Goal: Task Accomplishment & Management: Manage account settings

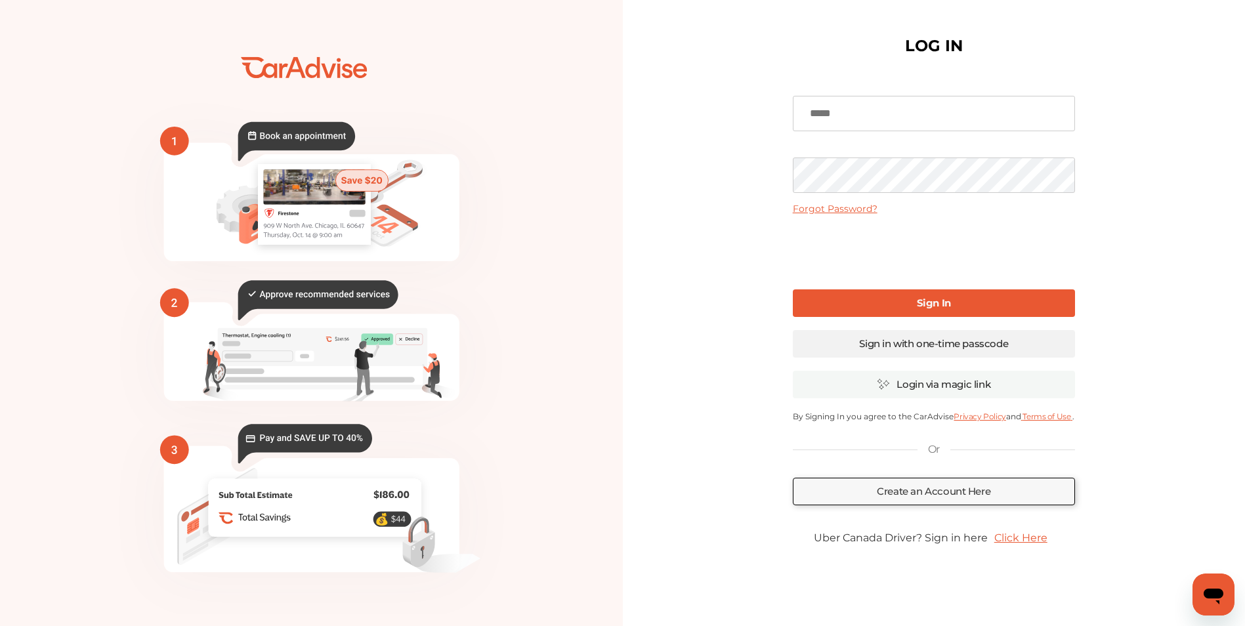
click at [894, 337] on link "Sign in with one-time passcode" at bounding box center [934, 344] width 282 height 28
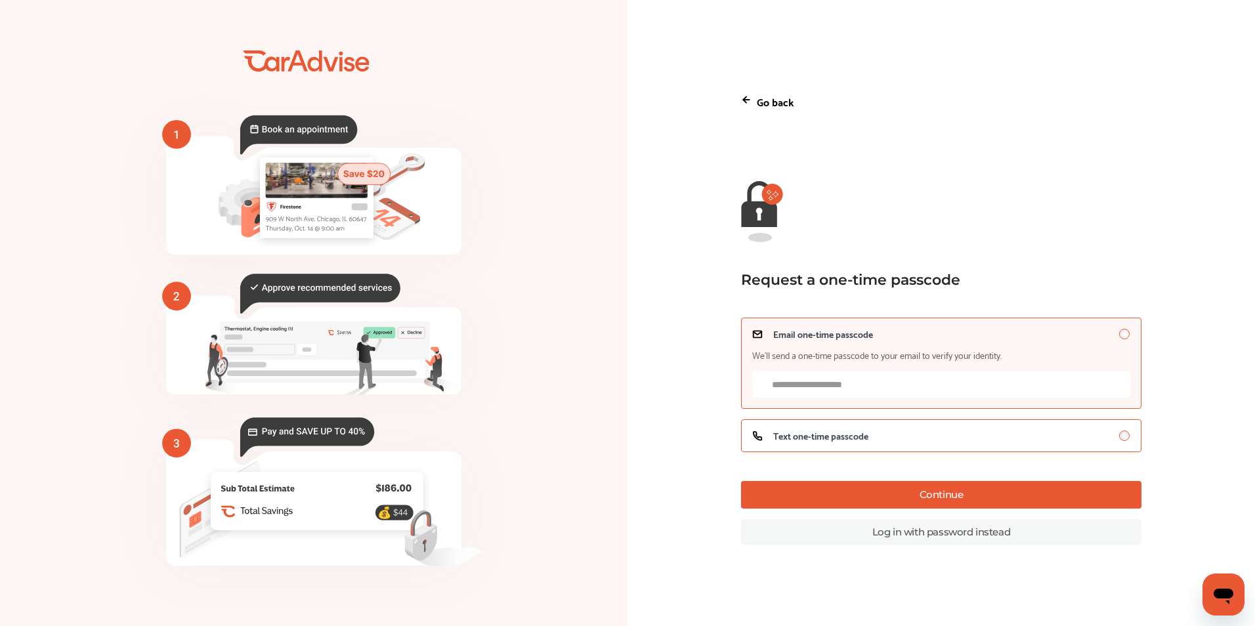
click at [791, 440] on span "Text one-time passcode" at bounding box center [820, 436] width 95 height 11
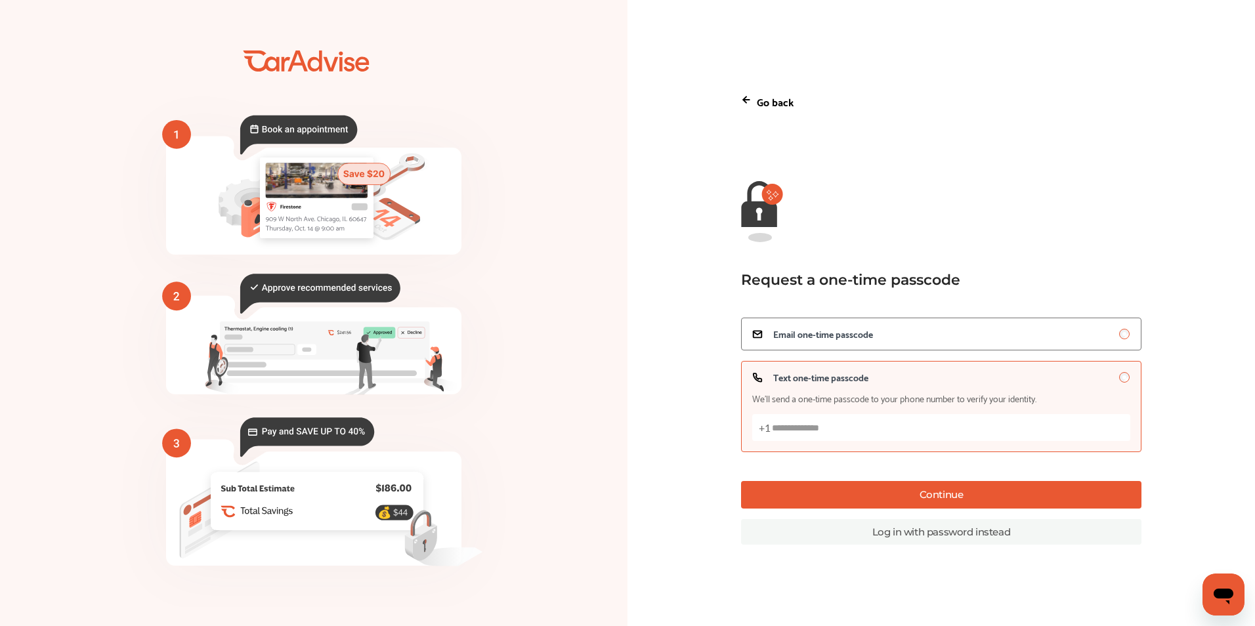
click at [794, 429] on input "Text one-time passcode We’ll send a one-time passcode to your phone number to v…" at bounding box center [941, 427] width 379 height 27
type input "**********"
drag, startPoint x: 949, startPoint y: 500, endPoint x: 910, endPoint y: 451, distance: 62.5
click at [949, 499] on button "Continue" at bounding box center [941, 495] width 401 height 28
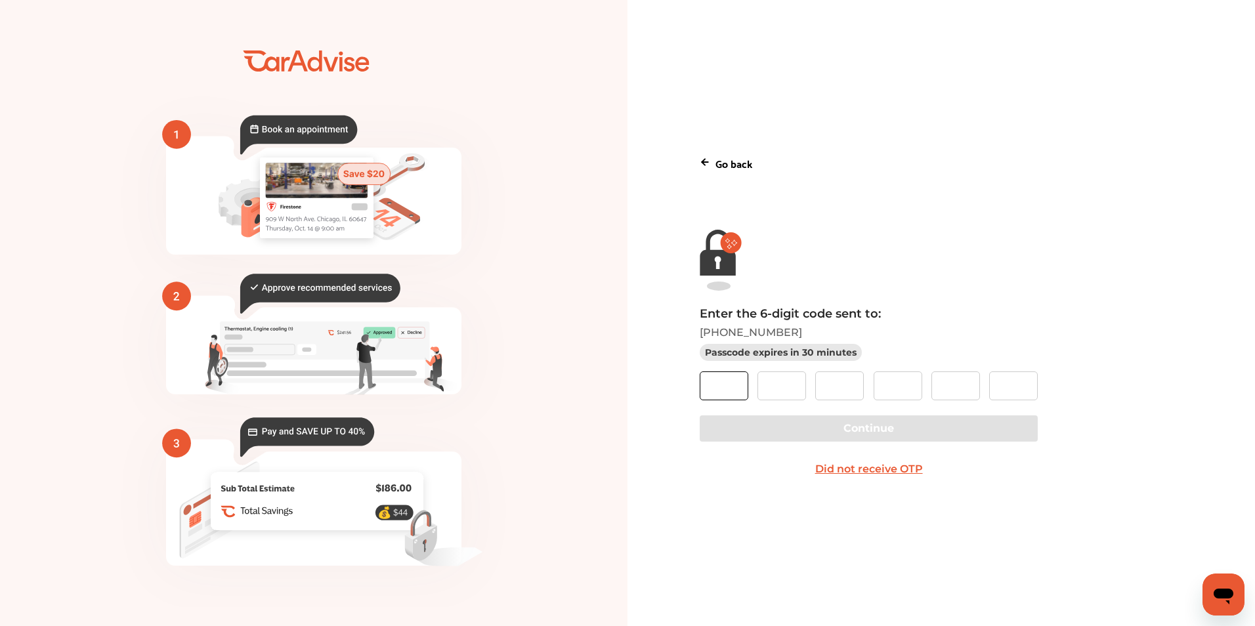
click at [731, 391] on input "text" at bounding box center [724, 386] width 49 height 29
type input "*"
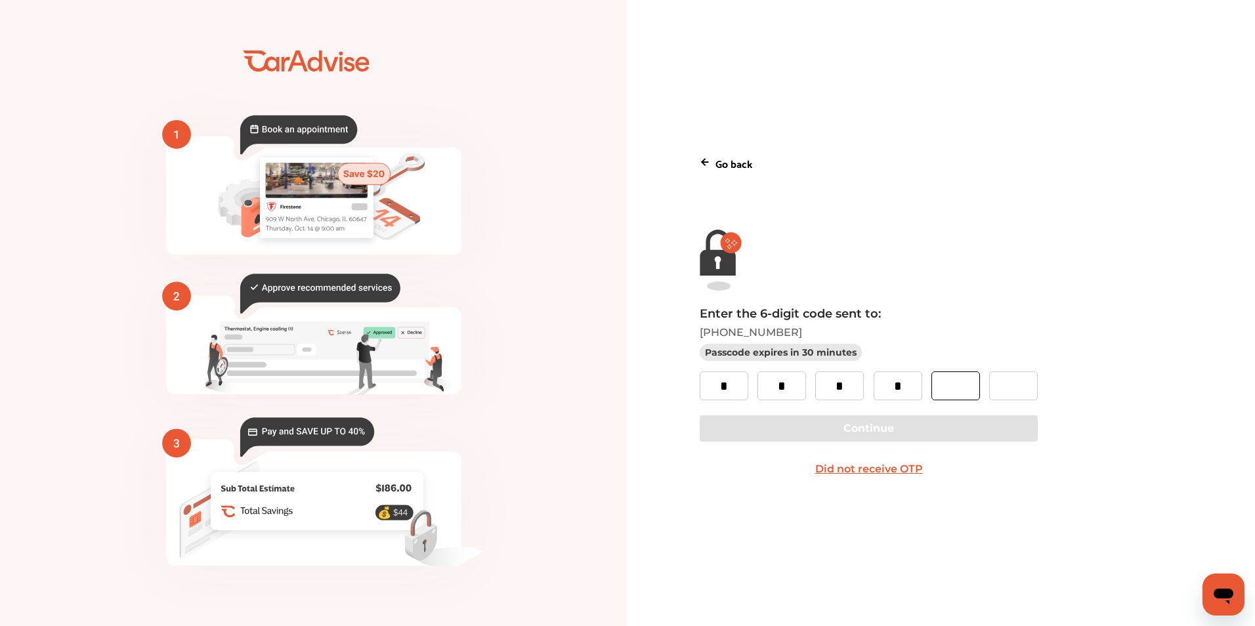
type input "*"
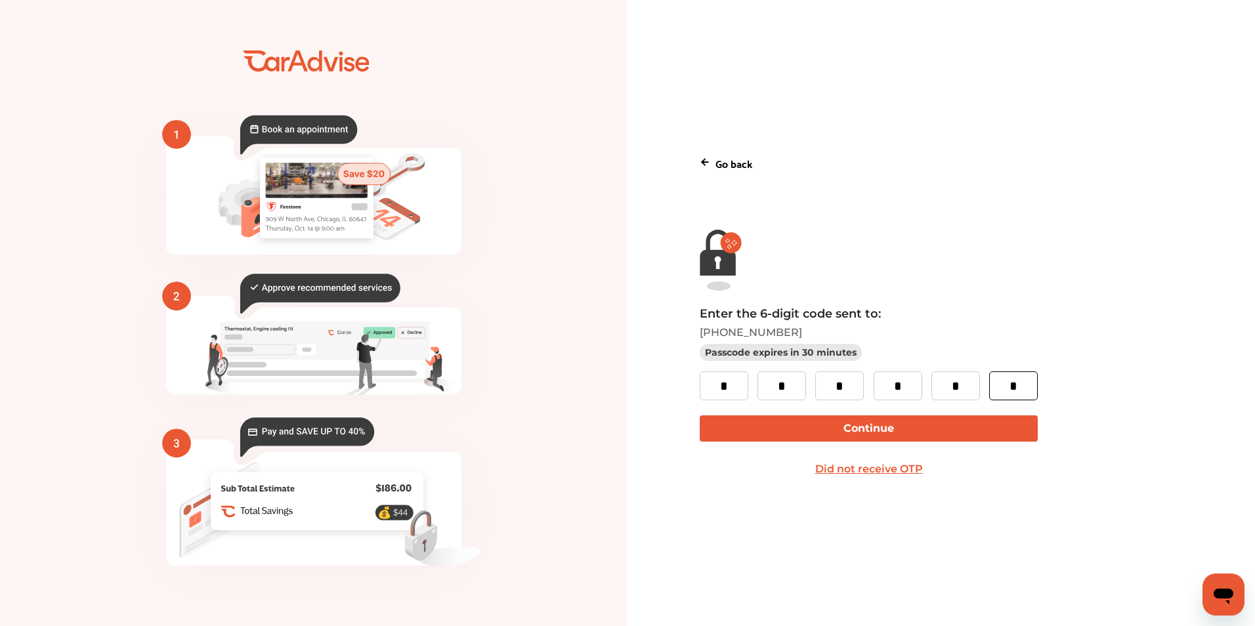
type input "*"
click at [769, 423] on button "Continue" at bounding box center [869, 429] width 338 height 26
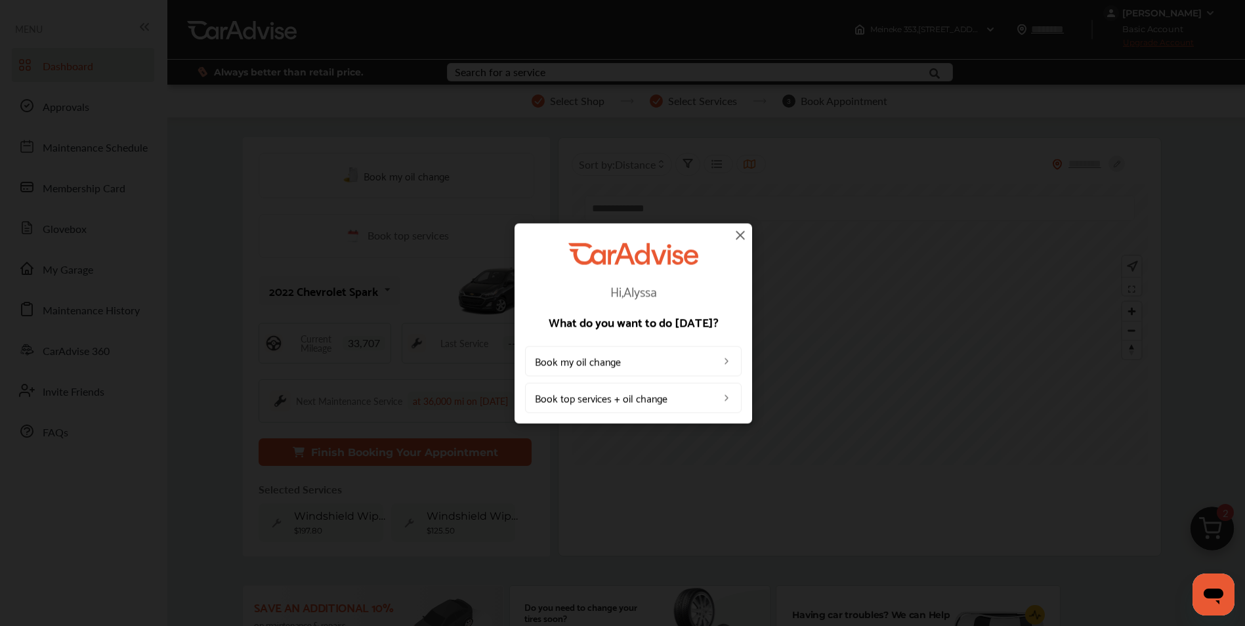
drag, startPoint x: 739, startPoint y: 230, endPoint x: 746, endPoint y: 213, distance: 18.5
click at [740, 229] on img at bounding box center [741, 235] width 16 height 16
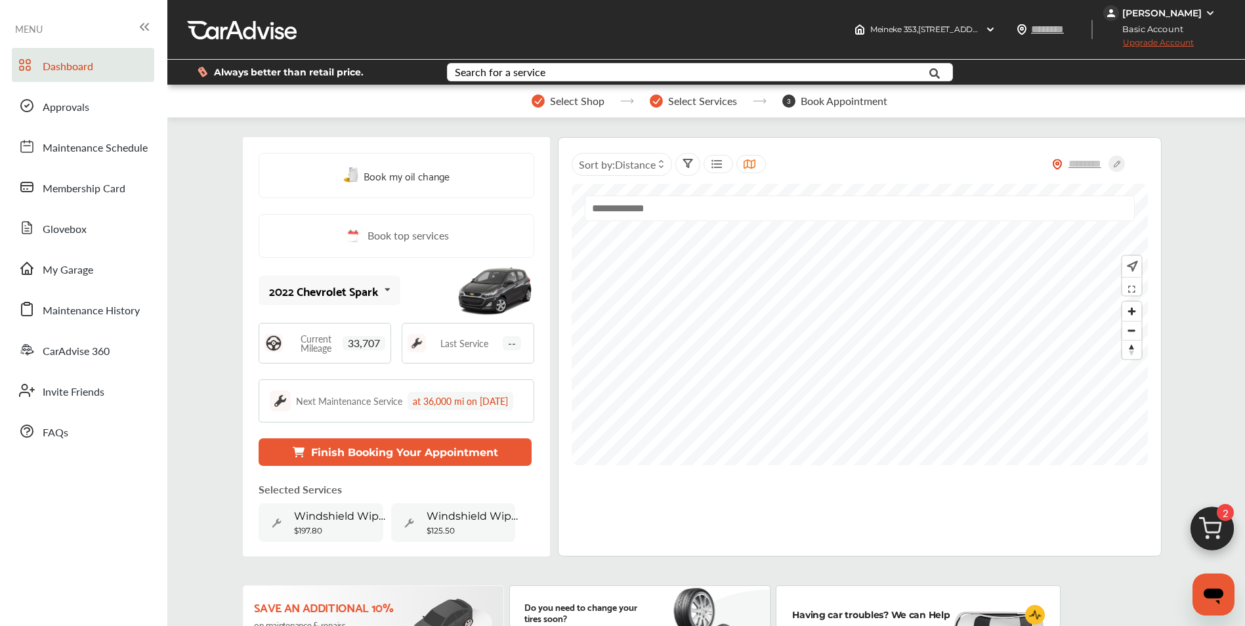
click at [1198, 9] on div "[PERSON_NAME]" at bounding box center [1162, 13] width 79 height 12
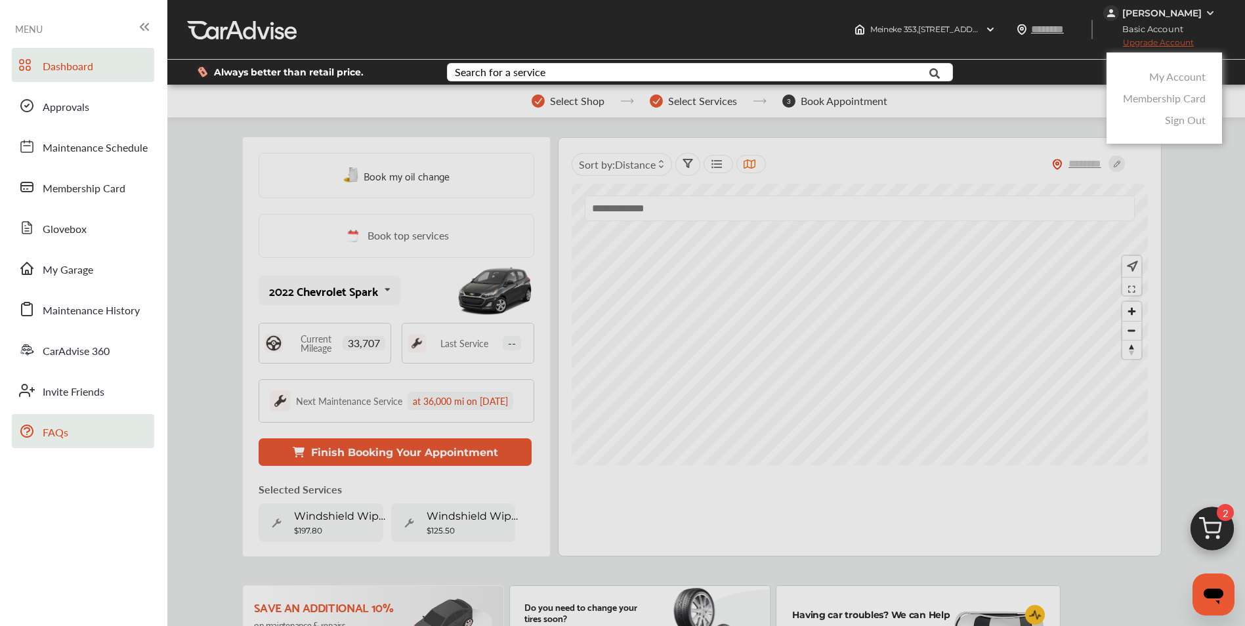
click at [1171, 72] on link "My Account" at bounding box center [1178, 76] width 56 height 15
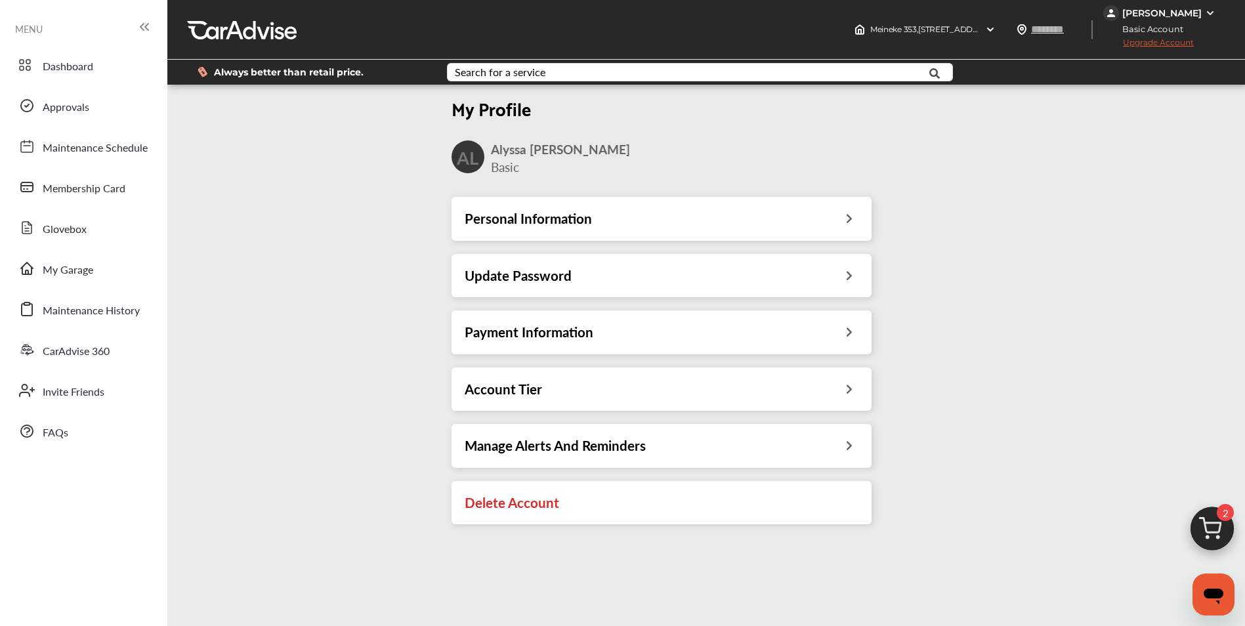
click at [520, 504] on h3 "Delete Account" at bounding box center [512, 502] width 95 height 17
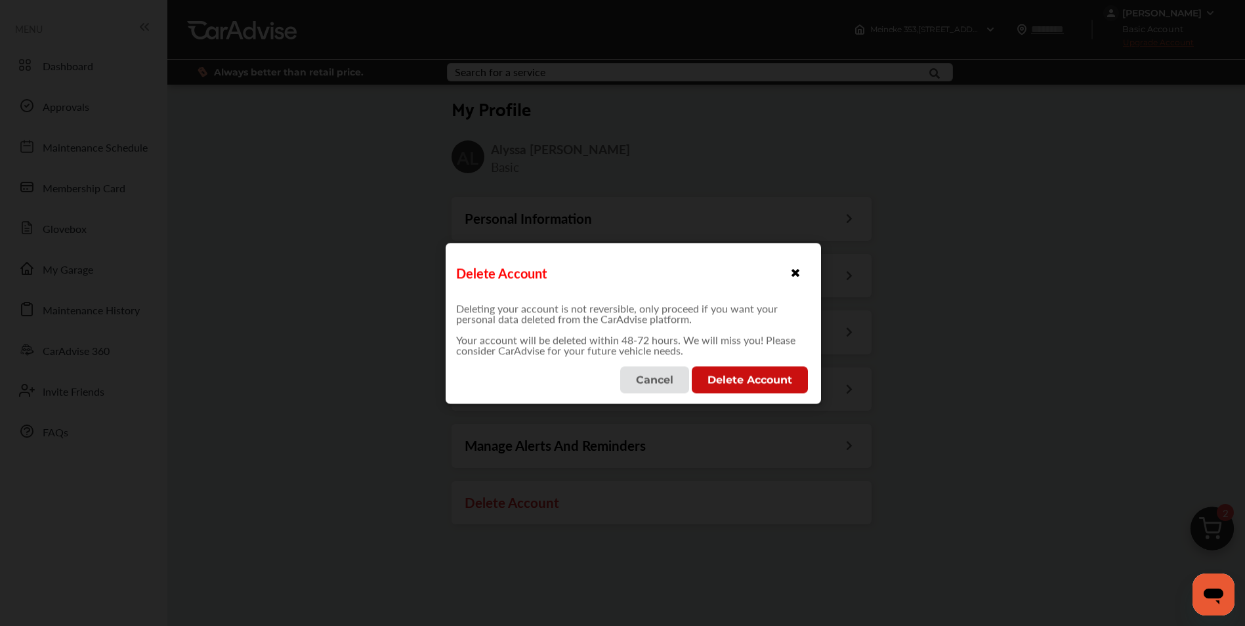
drag, startPoint x: 745, startPoint y: 385, endPoint x: 738, endPoint y: 381, distance: 8.6
click at [745, 384] on button "Delete Account" at bounding box center [750, 379] width 116 height 27
